Goal: Complete application form

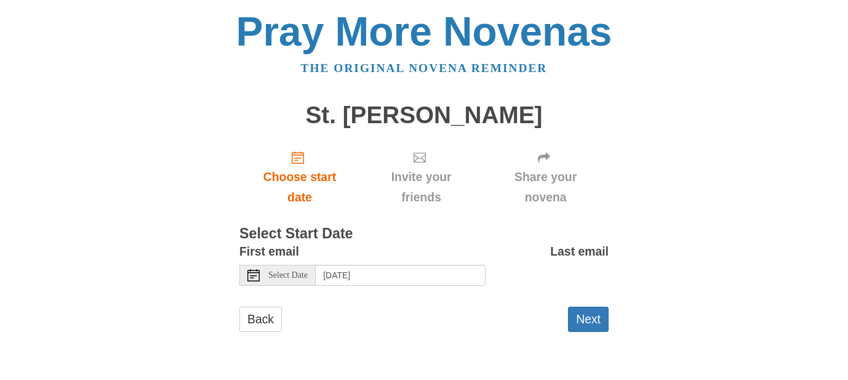
click at [253, 273] on icon at bounding box center [253, 275] width 12 height 12
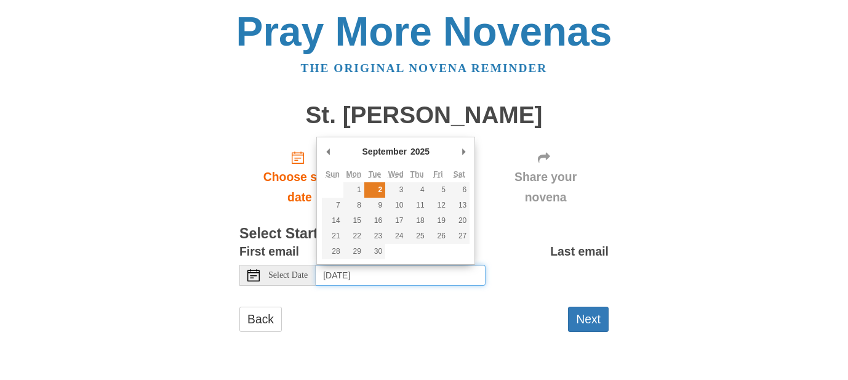
type input "[DATE]"
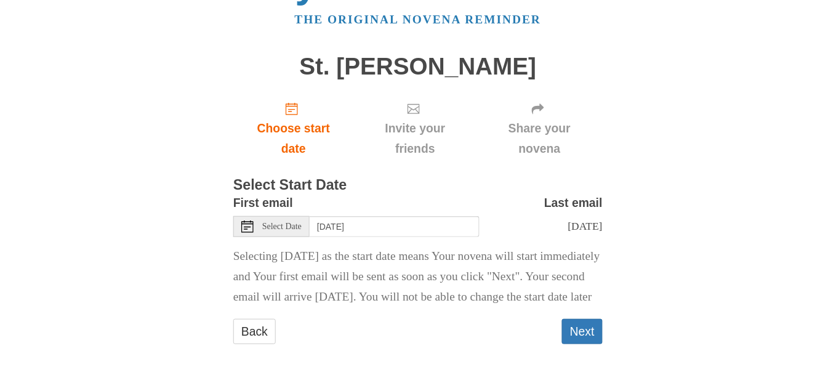
scroll to position [81, 0]
click at [585, 328] on button "Next" at bounding box center [582, 331] width 41 height 25
